Goal: Transaction & Acquisition: Register for event/course

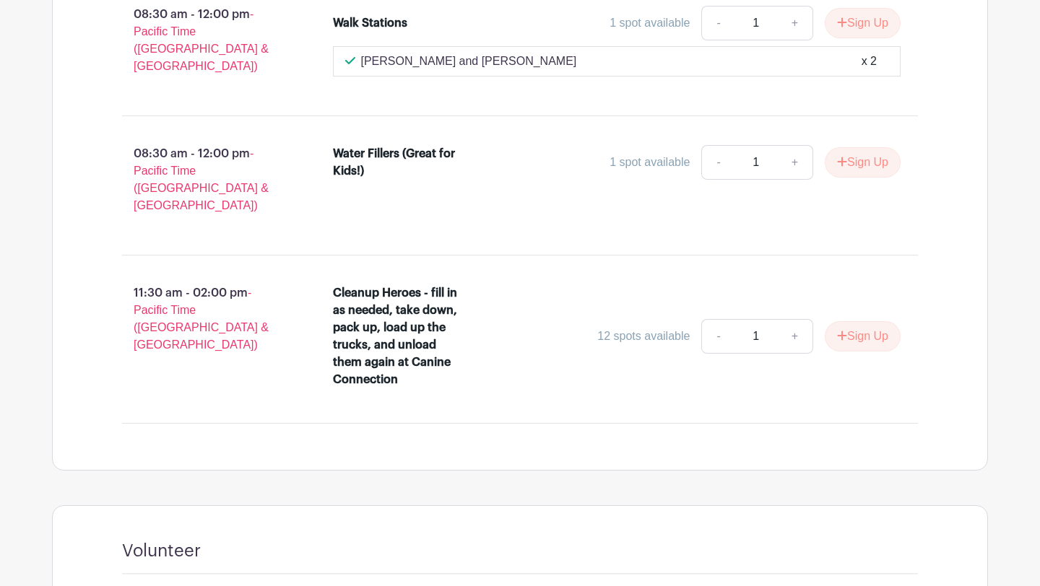
scroll to position [2663, 0]
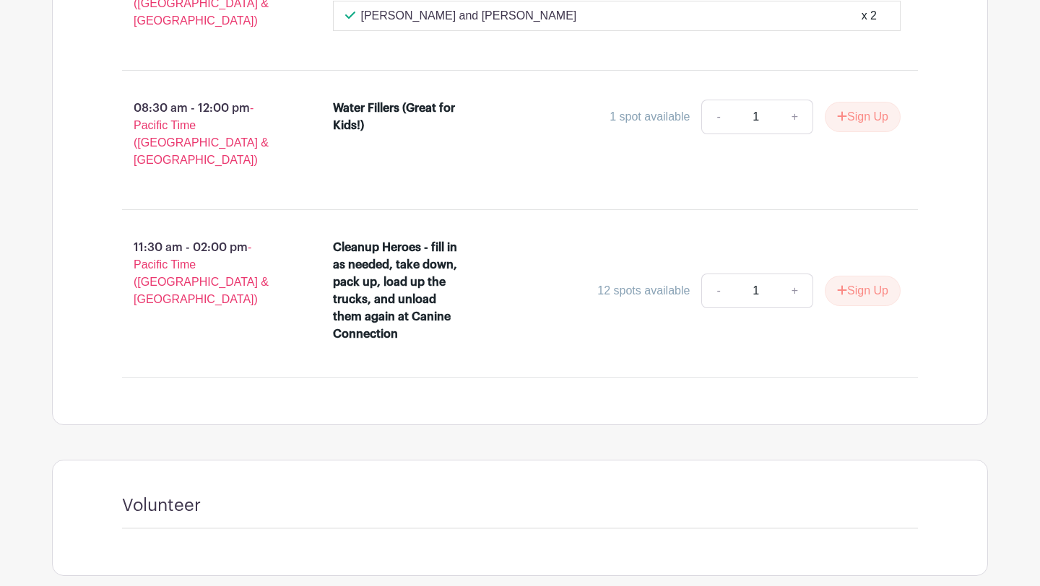
click at [443, 495] on div "Volunteer" at bounding box center [520, 512] width 796 height 34
click at [157, 495] on h4 "Volunteer" at bounding box center [161, 505] width 79 height 21
click at [178, 495] on div "Volunteer" at bounding box center [520, 512] width 796 height 34
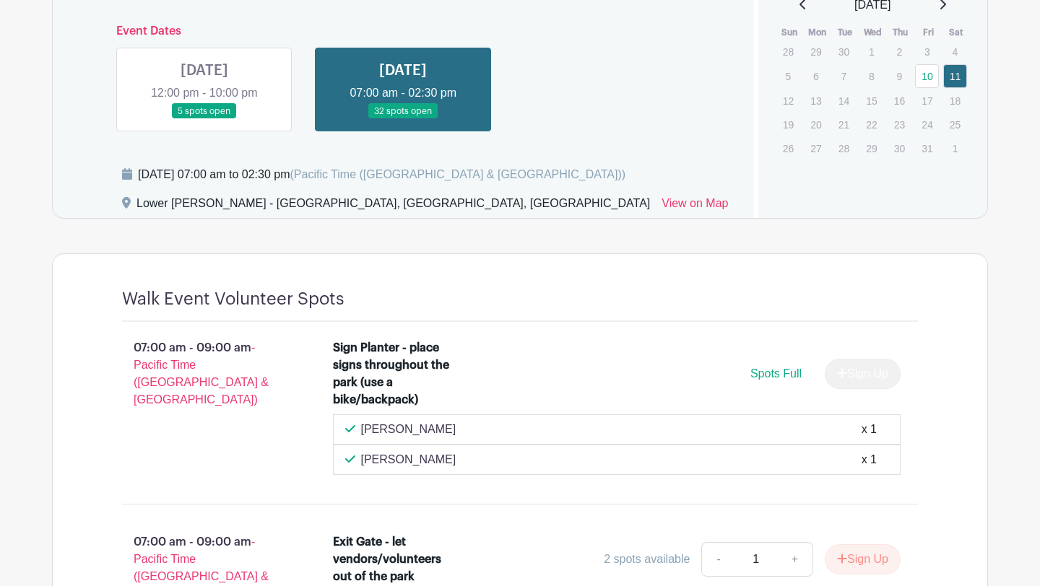
scroll to position [678, 0]
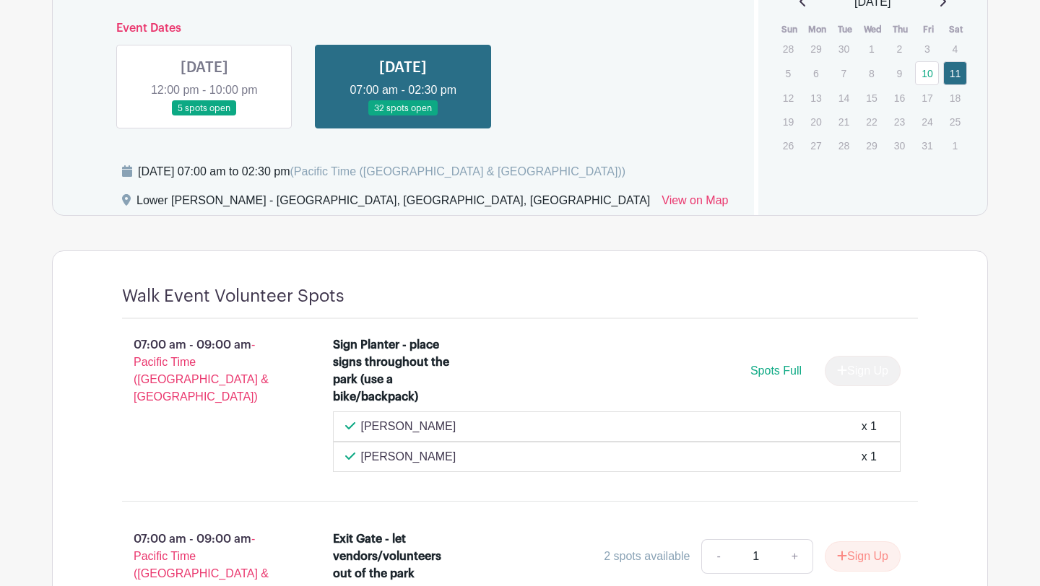
click at [204, 116] on link at bounding box center [204, 116] width 0 height 0
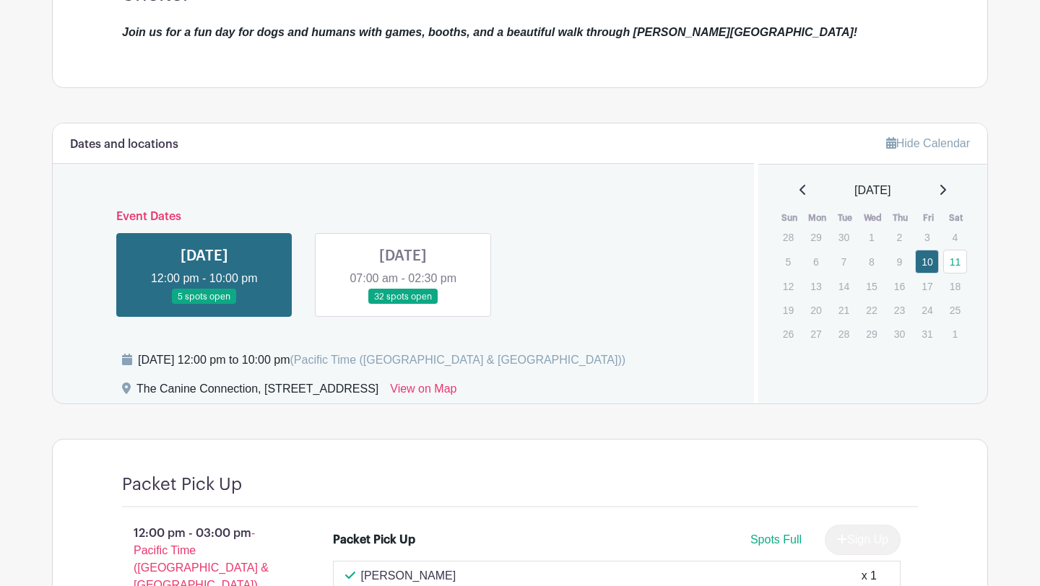
scroll to position [510, 0]
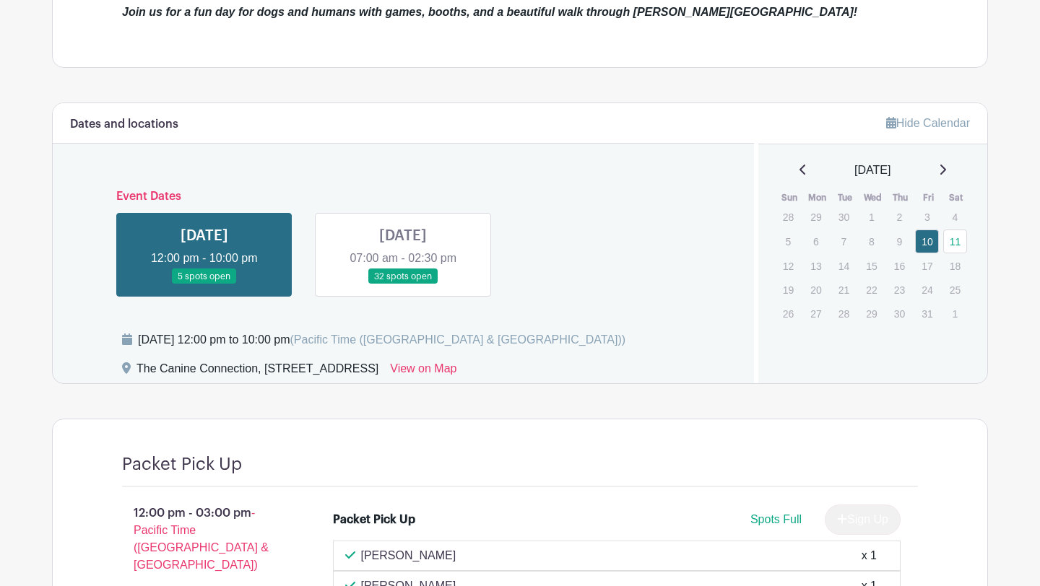
click at [403, 284] on link at bounding box center [403, 284] width 0 height 0
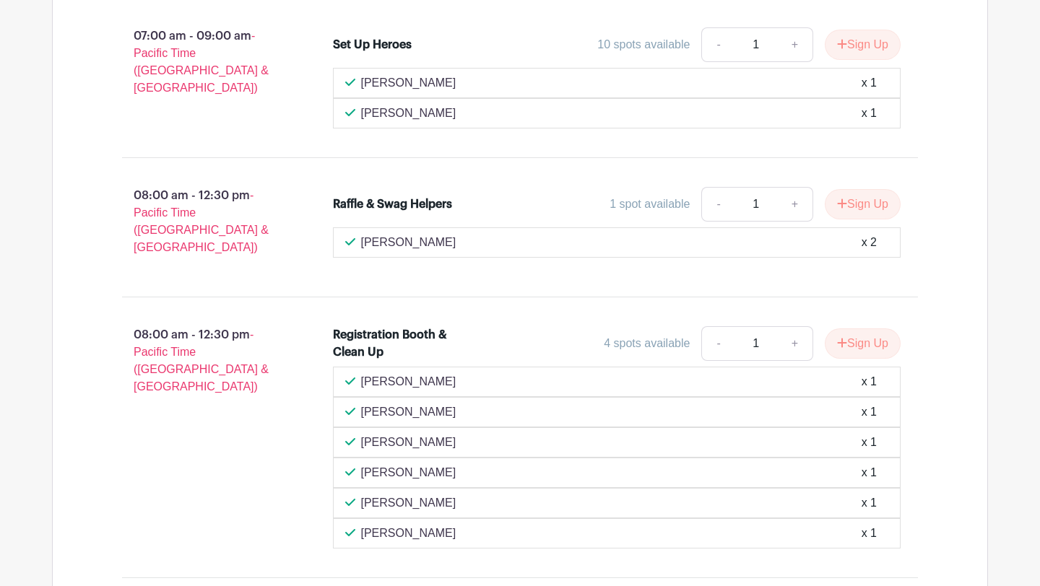
scroll to position [1519, 0]
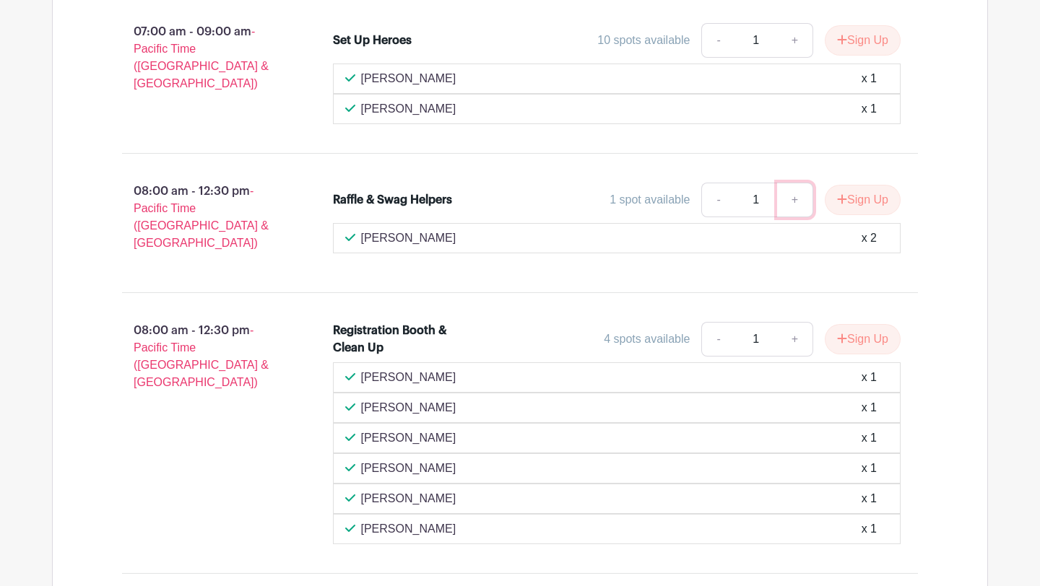
click at [793, 183] on link "+" at bounding box center [795, 200] width 36 height 35
click at [847, 185] on button "Sign Up" at bounding box center [862, 200] width 76 height 30
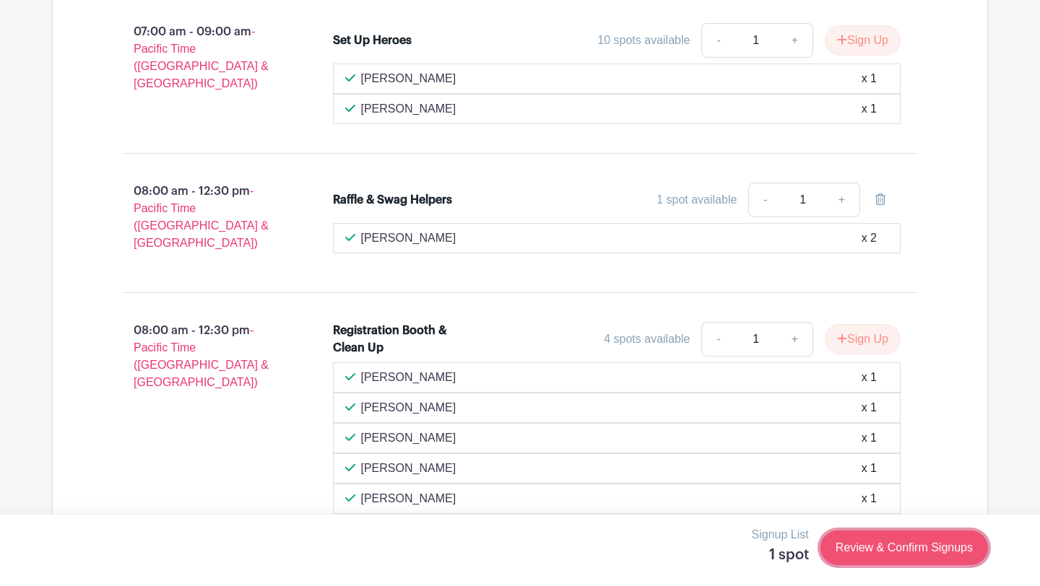
click at [912, 547] on link "Review & Confirm Signups" at bounding box center [903, 548] width 167 height 35
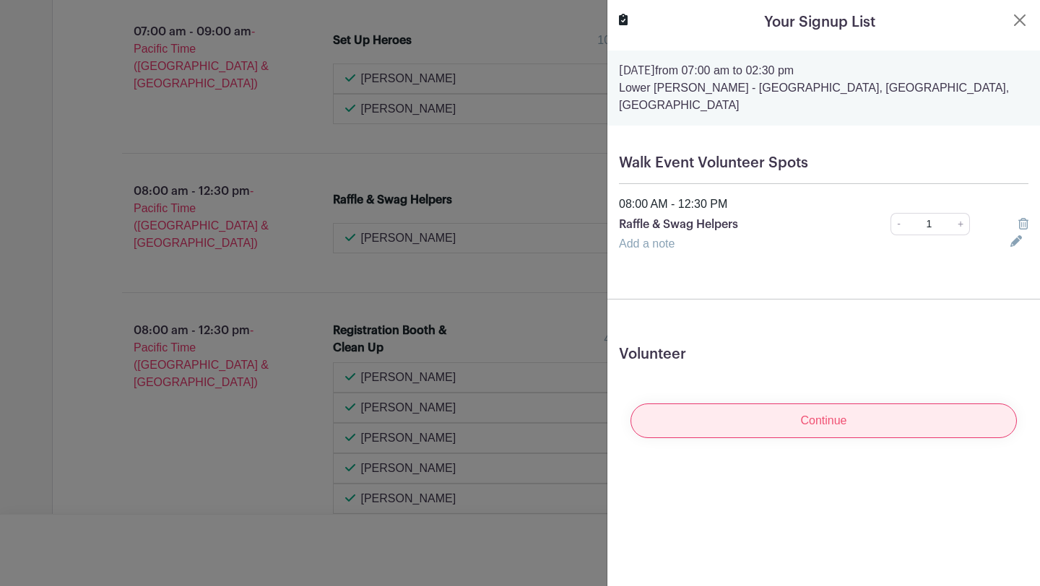
click at [827, 404] on input "Continue" at bounding box center [823, 421] width 386 height 35
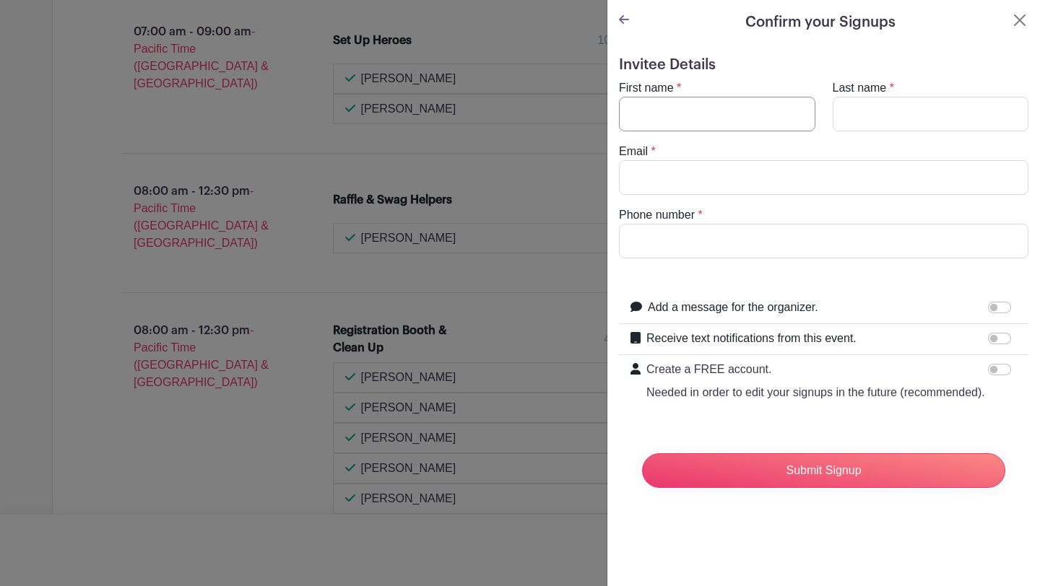
click at [682, 108] on input "First name" at bounding box center [717, 114] width 196 height 35
type input "[PERSON_NAME]"
type input "[EMAIL_ADDRESS][DOMAIN_NAME]"
click at [731, 236] on input "Phone number" at bounding box center [823, 241] width 409 height 35
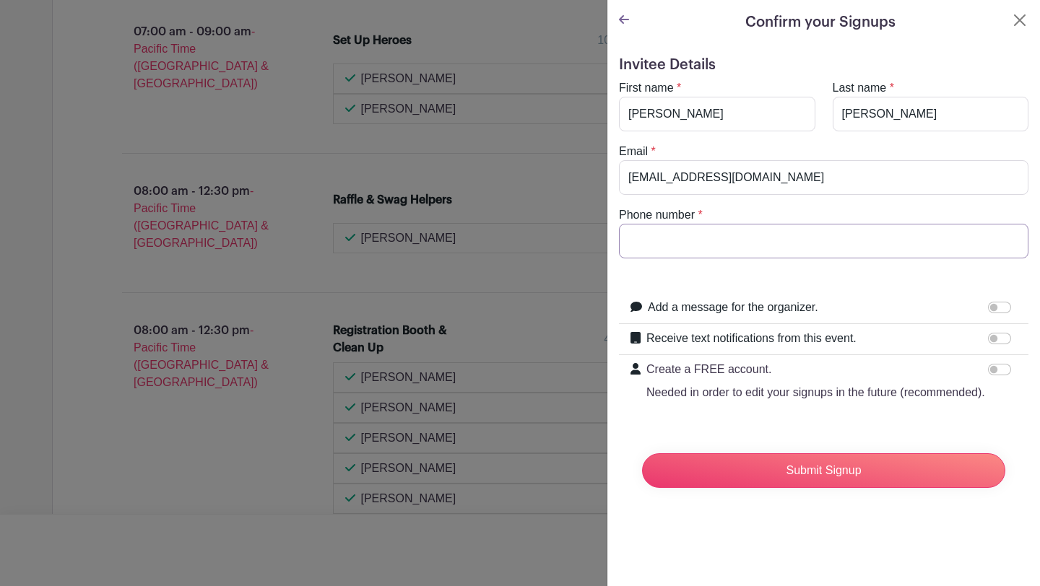
type input "5305145122"
click at [994, 339] on input "Receive text notifications from this event." at bounding box center [999, 339] width 23 height 12
checkbox input "true"
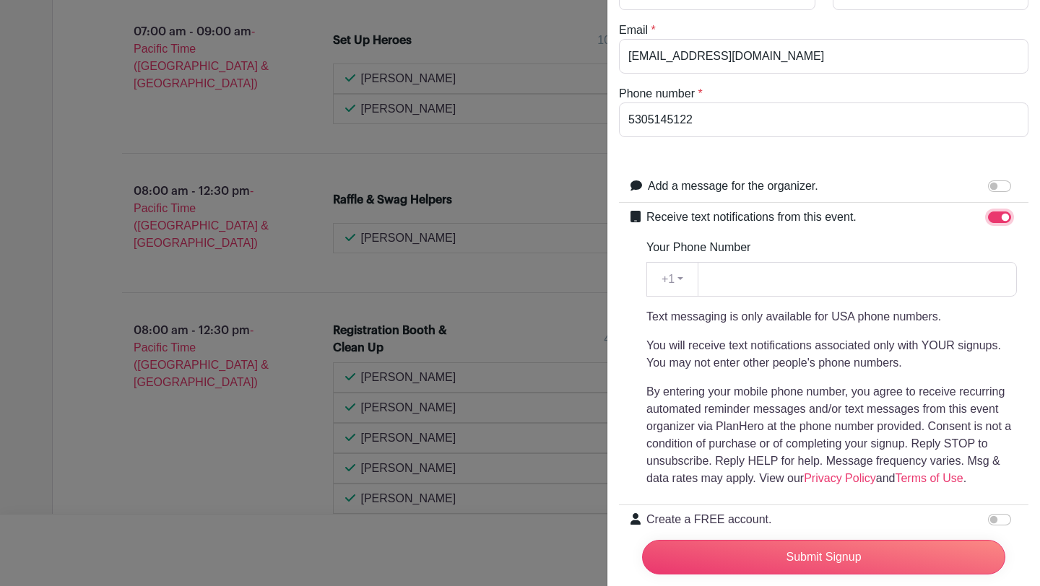
scroll to position [122, 0]
click at [798, 275] on input "Your Phone Number" at bounding box center [856, 278] width 319 height 35
type input "5305145122"
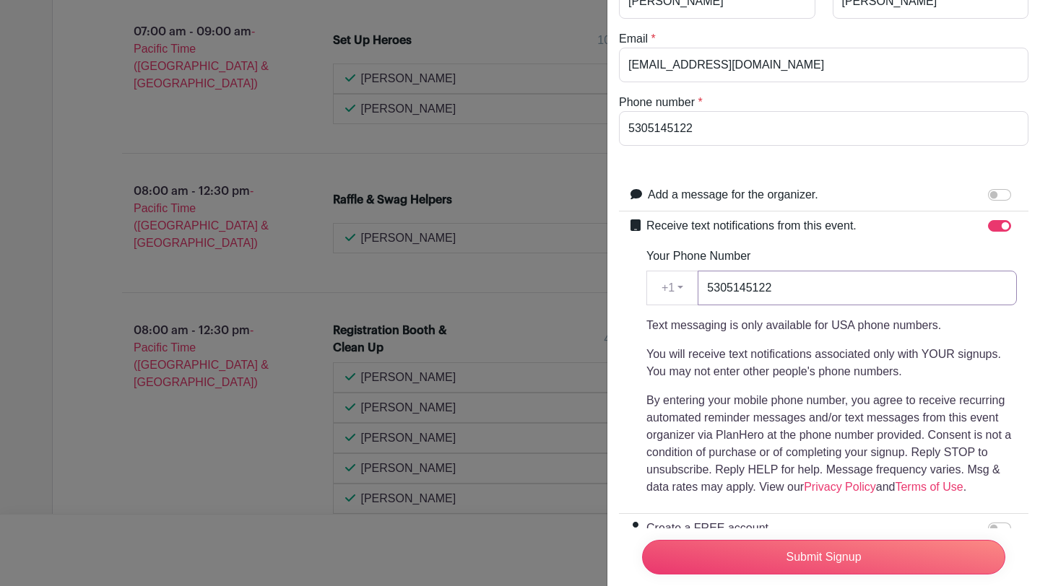
scroll to position [208, 0]
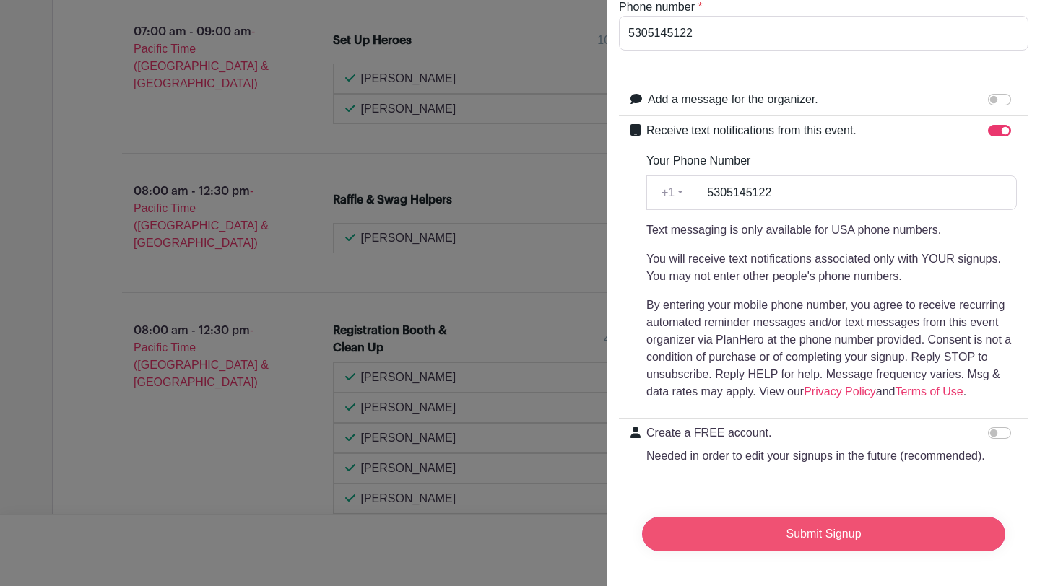
click at [821, 533] on input "Submit Signup" at bounding box center [823, 534] width 363 height 35
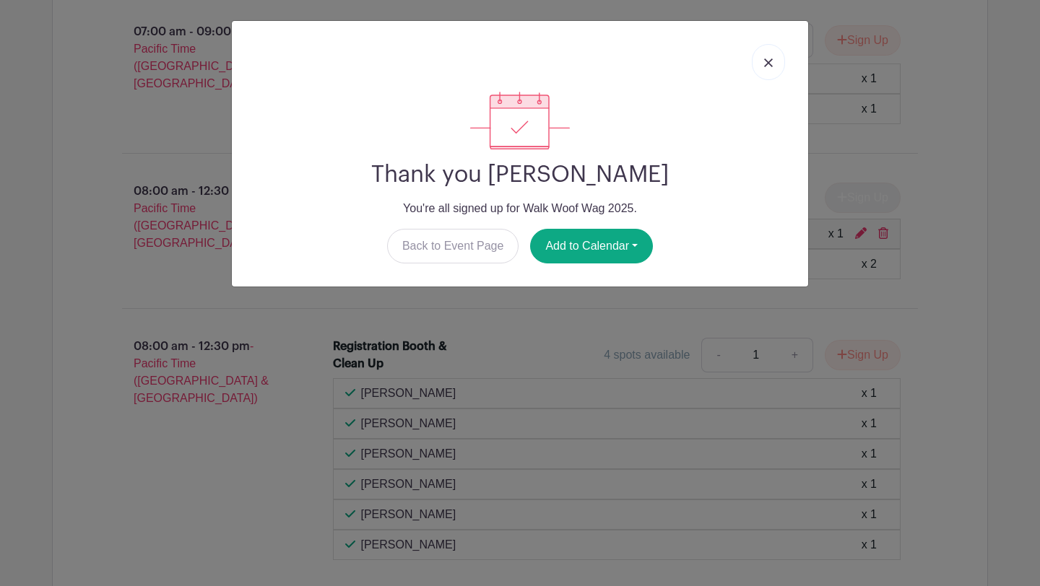
click at [770, 62] on img at bounding box center [768, 62] width 9 height 9
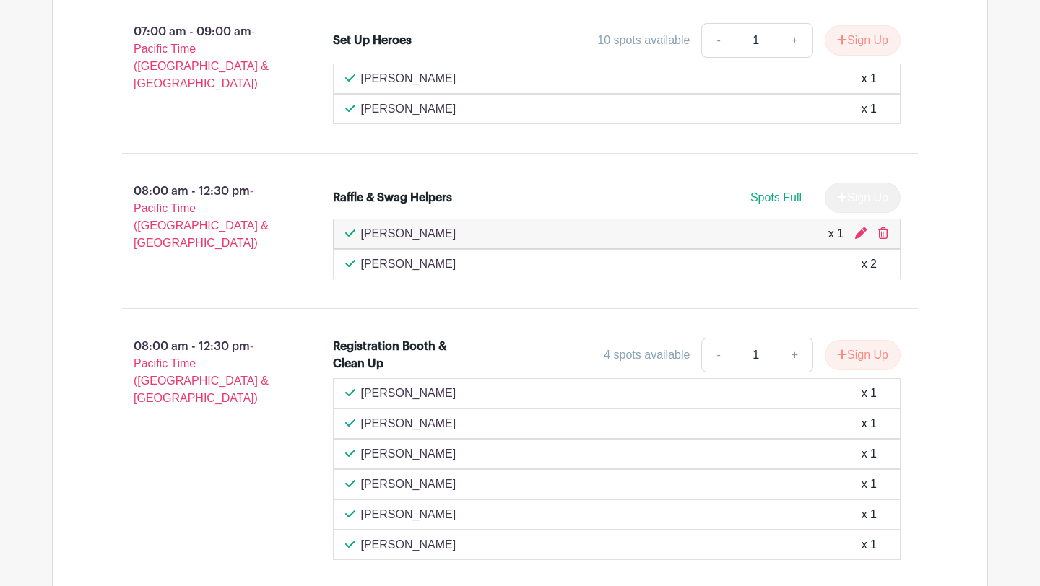
click at [292, 226] on div "08:00 am - 12:30 pm - Pacific Time ([GEOGRAPHIC_DATA] & [GEOGRAPHIC_DATA])" at bounding box center [204, 231] width 211 height 108
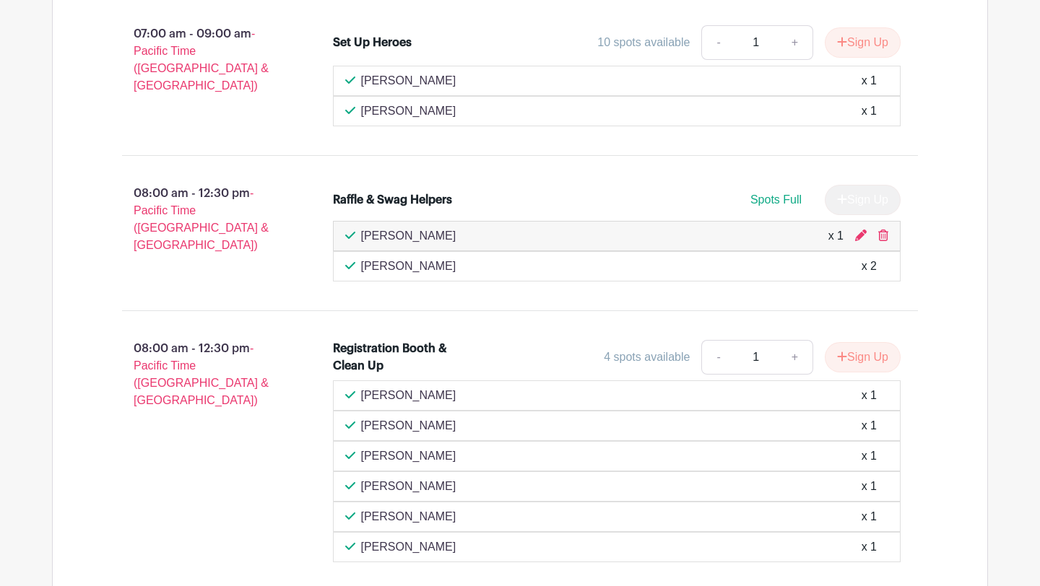
scroll to position [1530, 0]
